Goal: Register for event/course

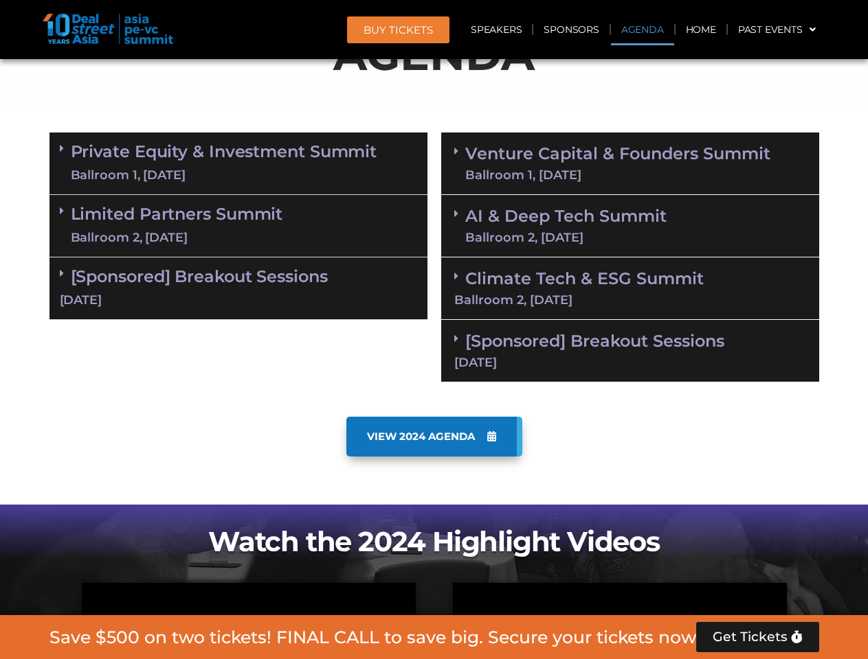
scroll to position [851, 0]
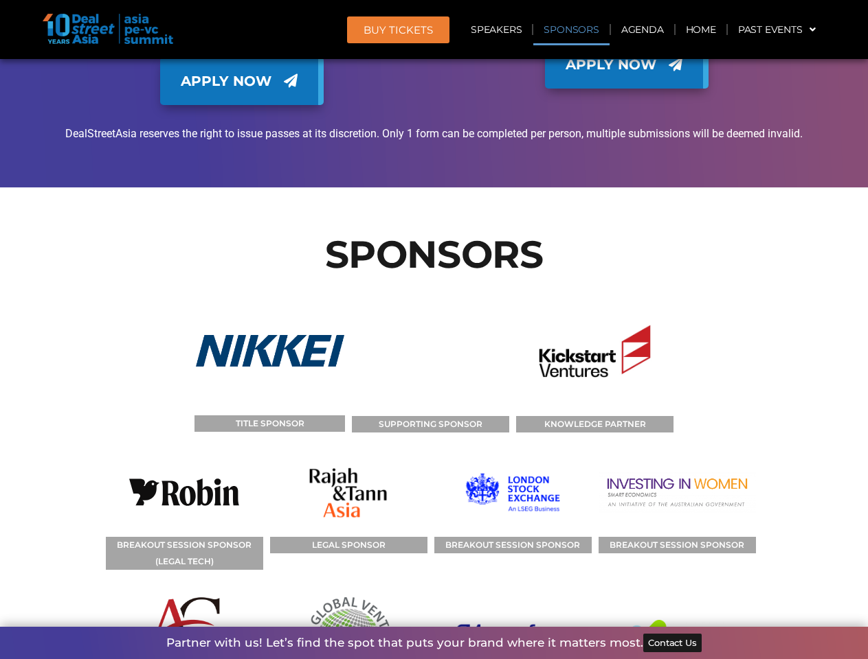
scroll to position [9721, 0]
